Goal: Task Accomplishment & Management: Use online tool/utility

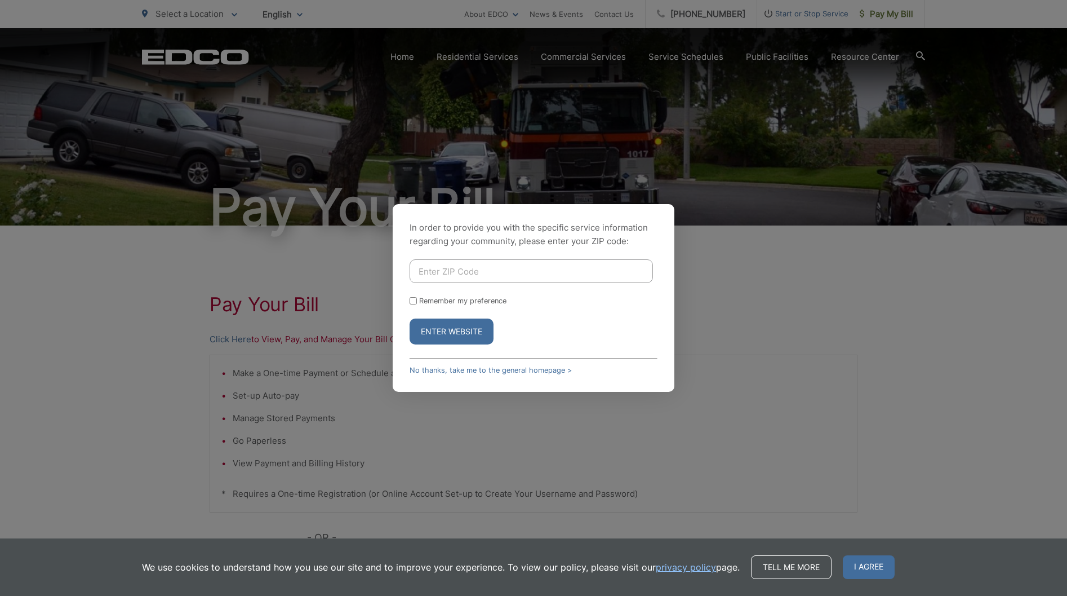
click at [482, 269] on input "Enter ZIP Code" at bounding box center [531, 271] width 243 height 24
type input "92040"
click at [477, 330] on button "Enter Website" at bounding box center [452, 331] width 84 height 26
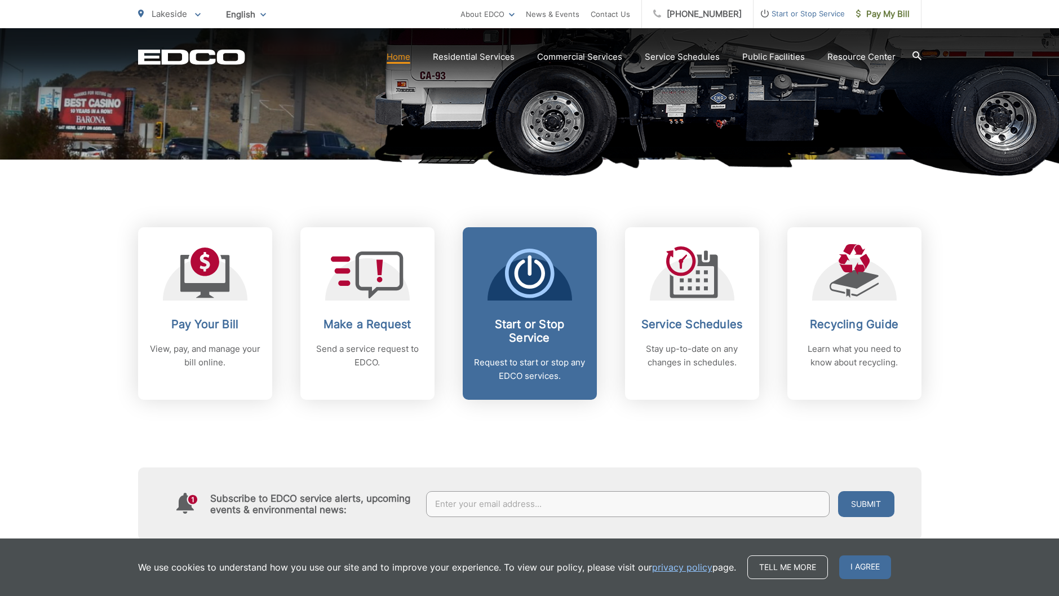
scroll to position [338, 0]
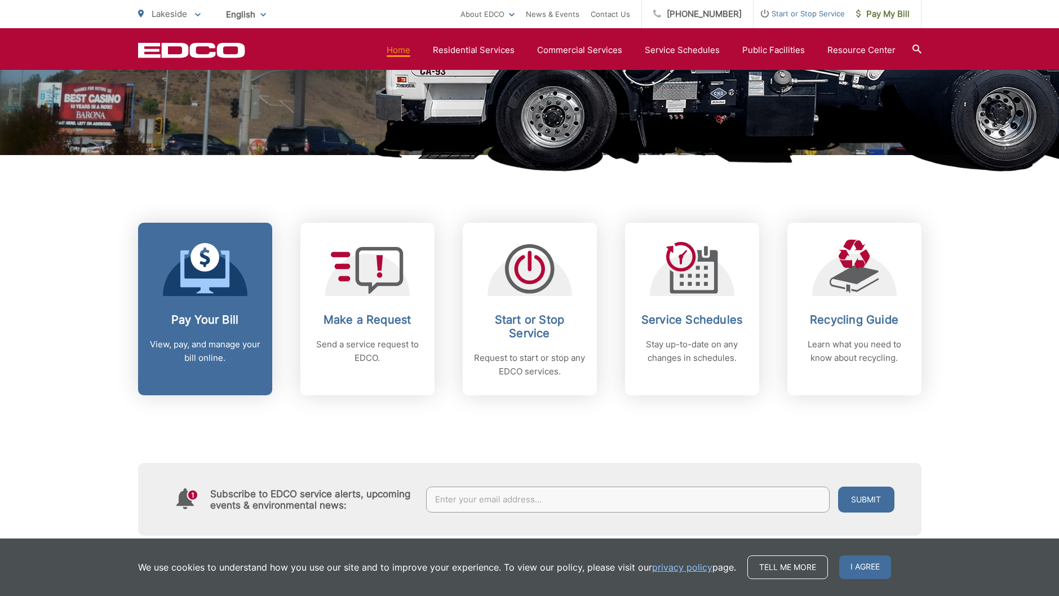
click at [184, 324] on h2 "Pay Your Bill" at bounding box center [205, 320] width 112 height 14
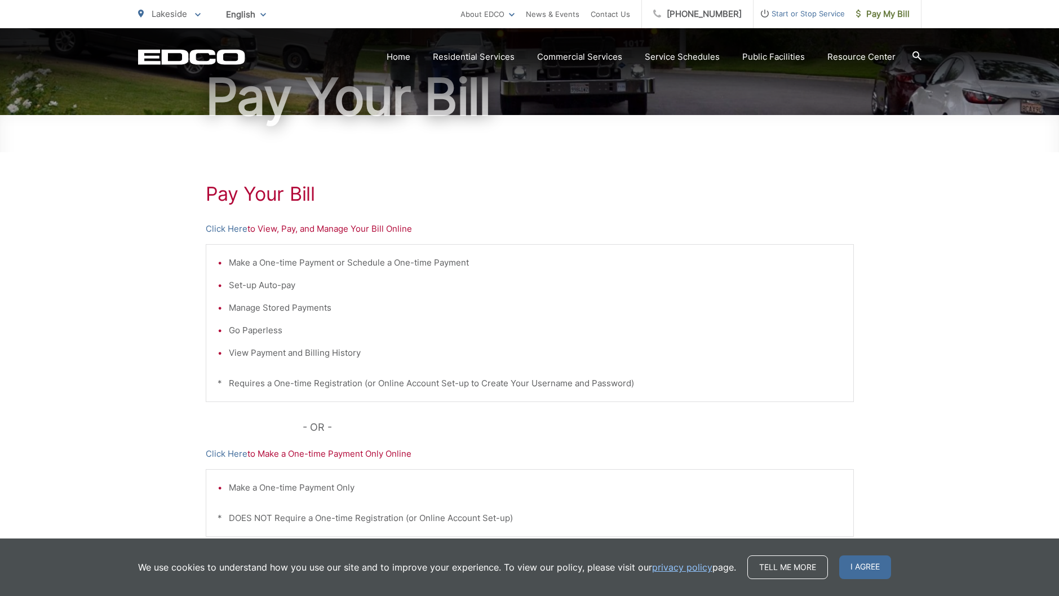
scroll to position [113, 0]
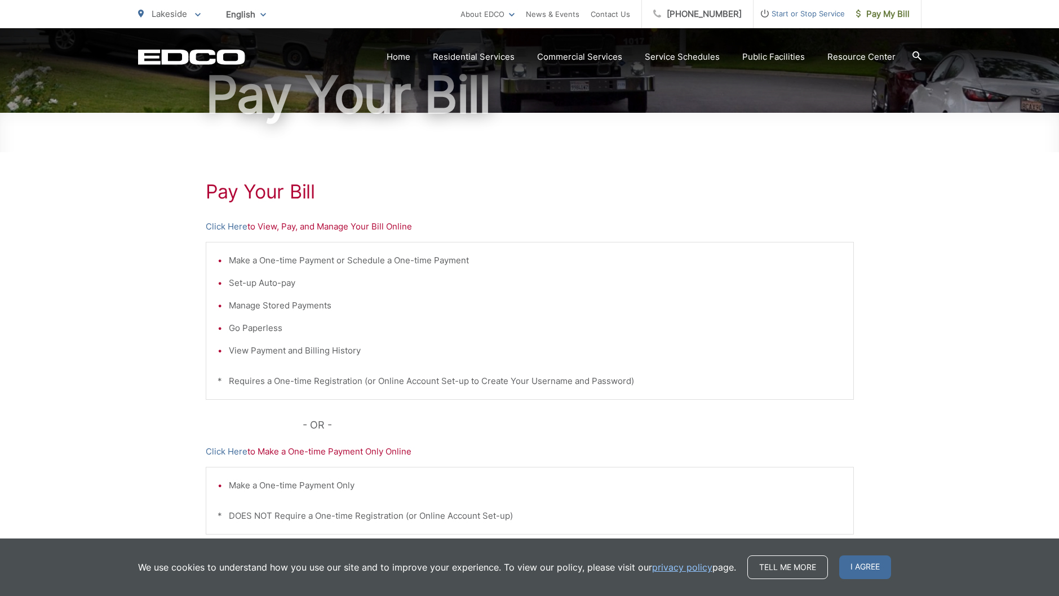
click at [398, 229] on p "Click Here to View, Pay, and Manage Your Bill Online" at bounding box center [530, 227] width 648 height 14
click at [225, 225] on link "Click Here" at bounding box center [227, 227] width 42 height 14
